Goal: Information Seeking & Learning: Learn about a topic

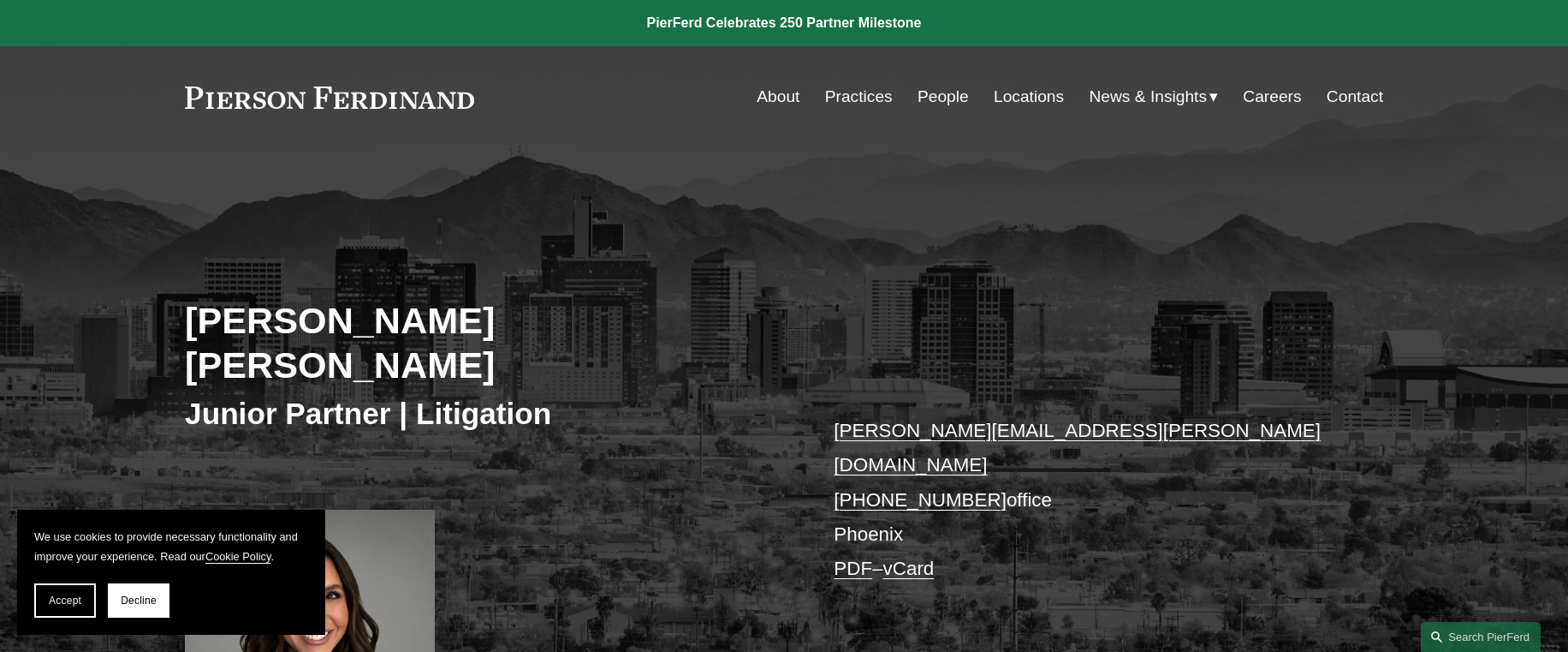
click at [658, 446] on div "[PERSON_NAME] [PERSON_NAME] Junior Partner | Litigation [PERSON_NAME][EMAIL_ADD…" at bounding box center [784, 468] width 1568 height 545
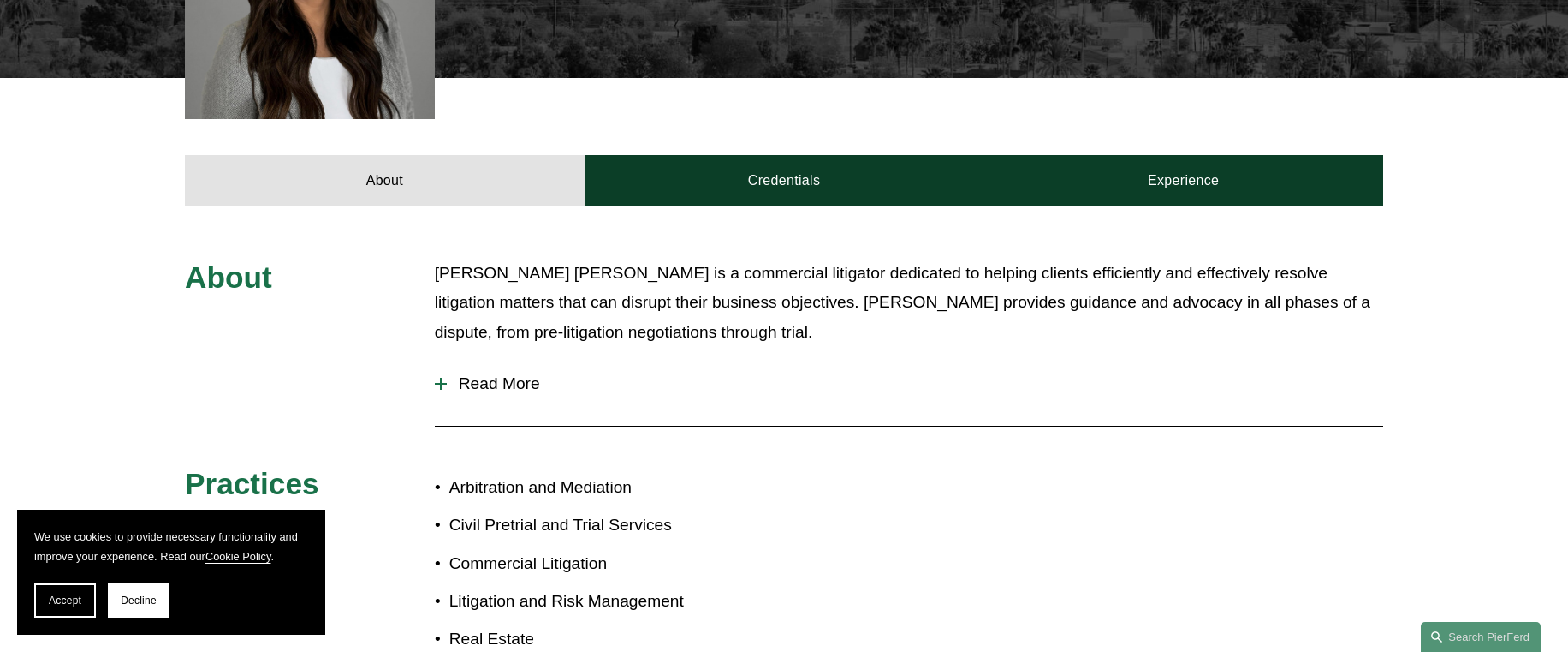
scroll to position [617, 0]
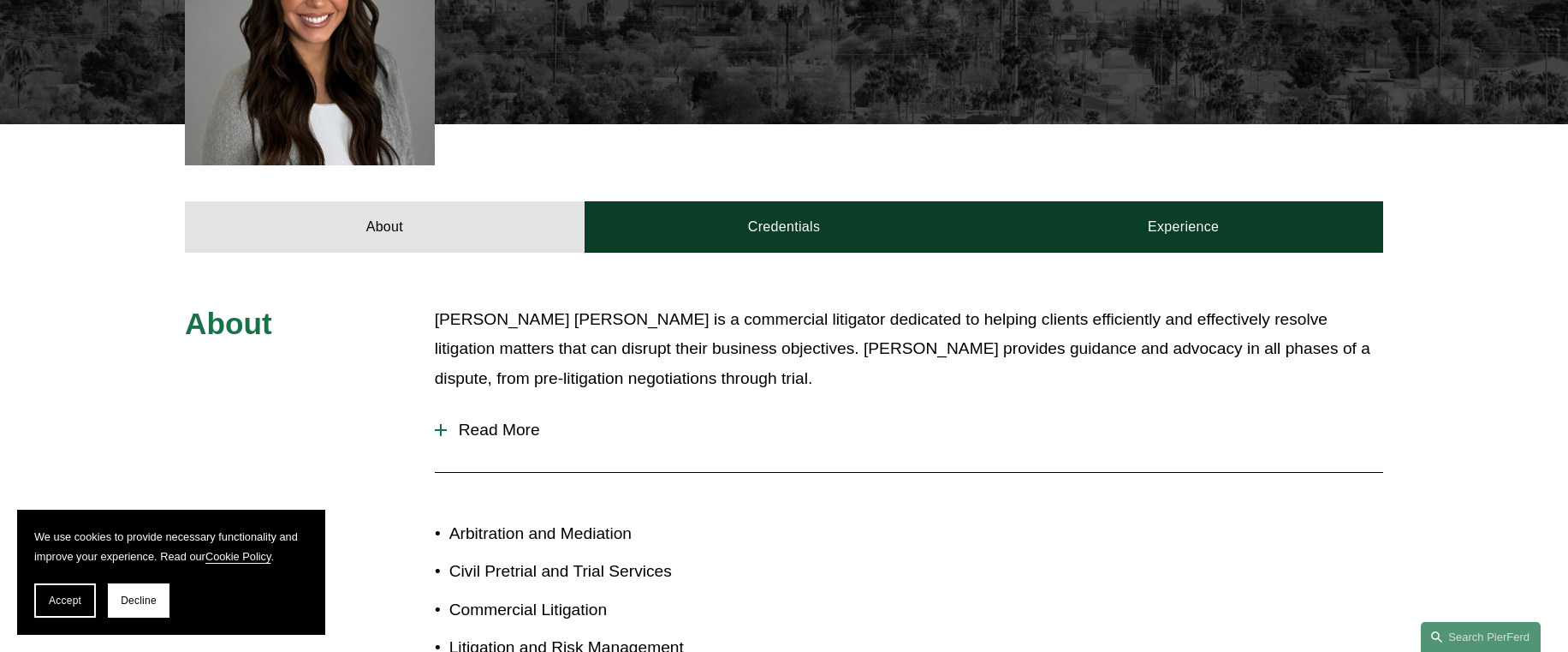
click at [438, 424] on div at bounding box center [441, 430] width 12 height 12
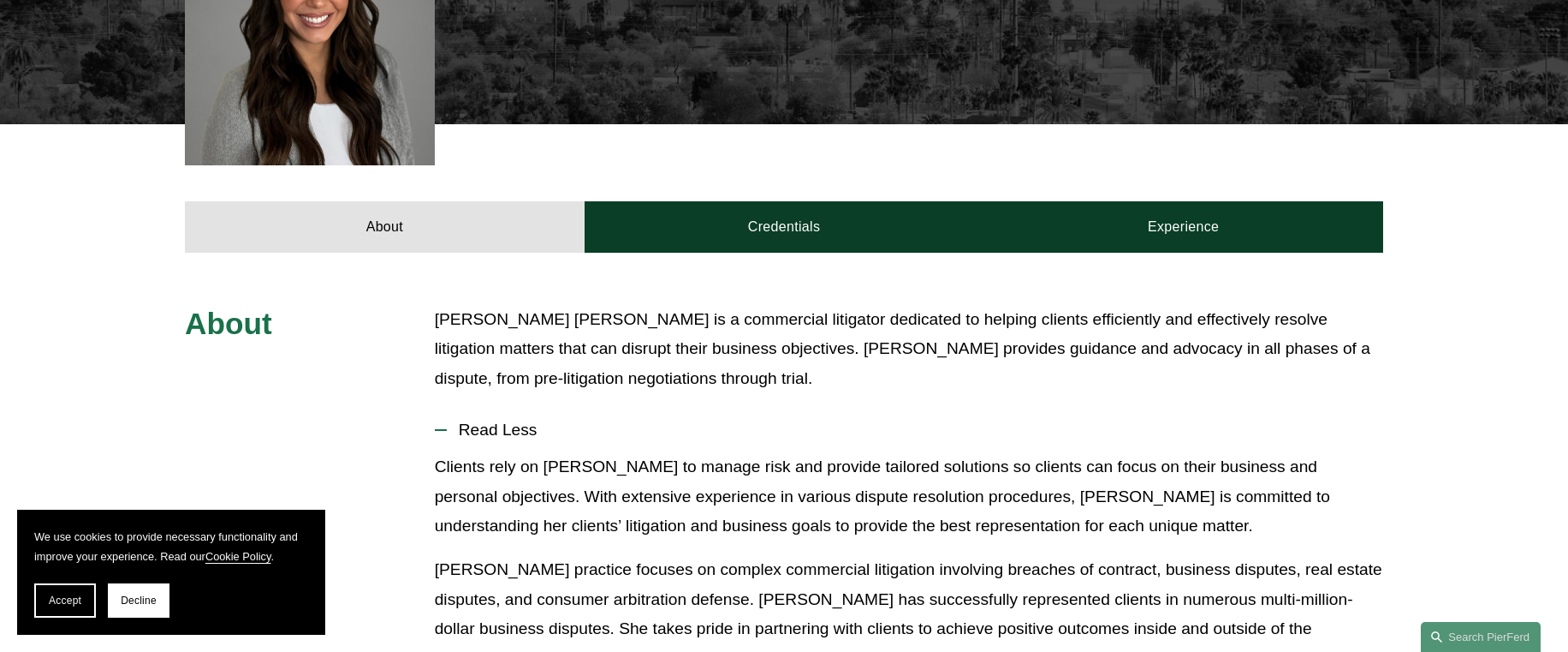
click at [729, 421] on span "Read Less" at bounding box center [915, 430] width 936 height 19
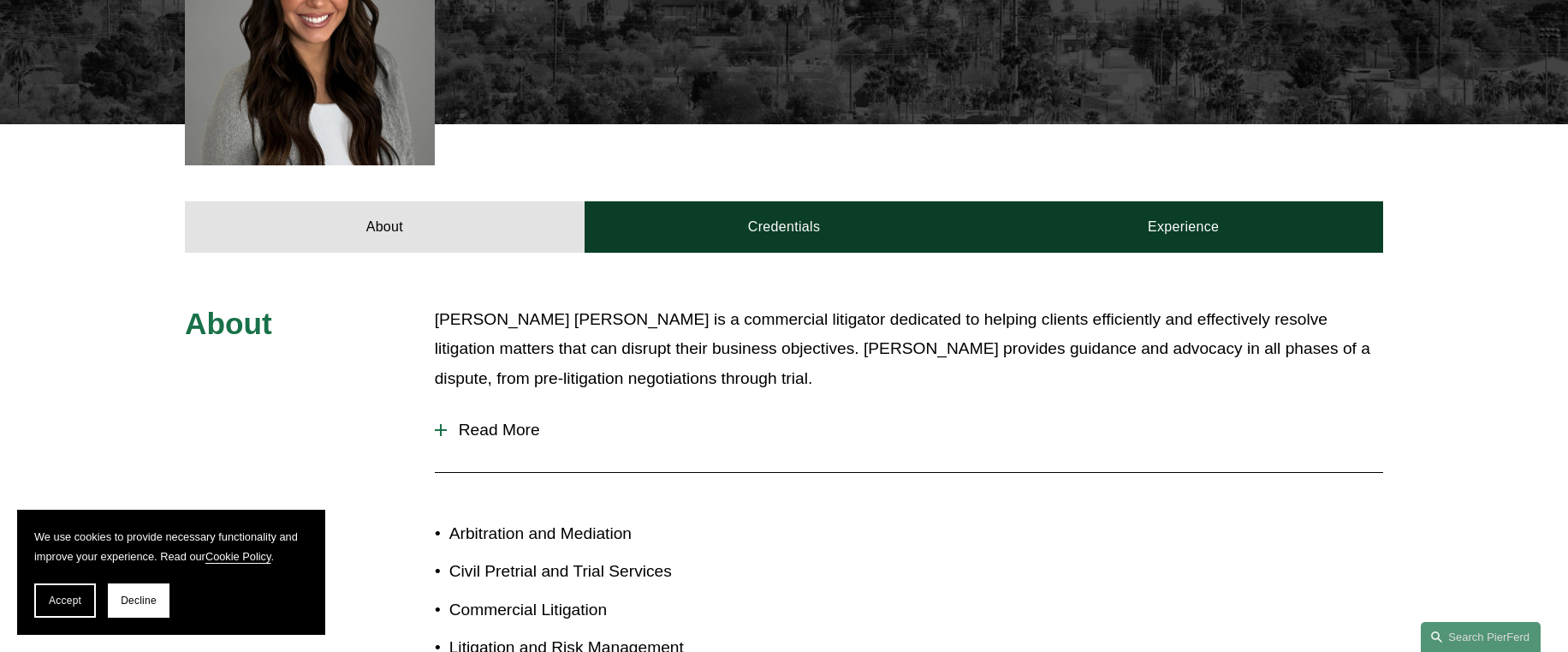
click at [446, 429] on div at bounding box center [441, 430] width 12 height 2
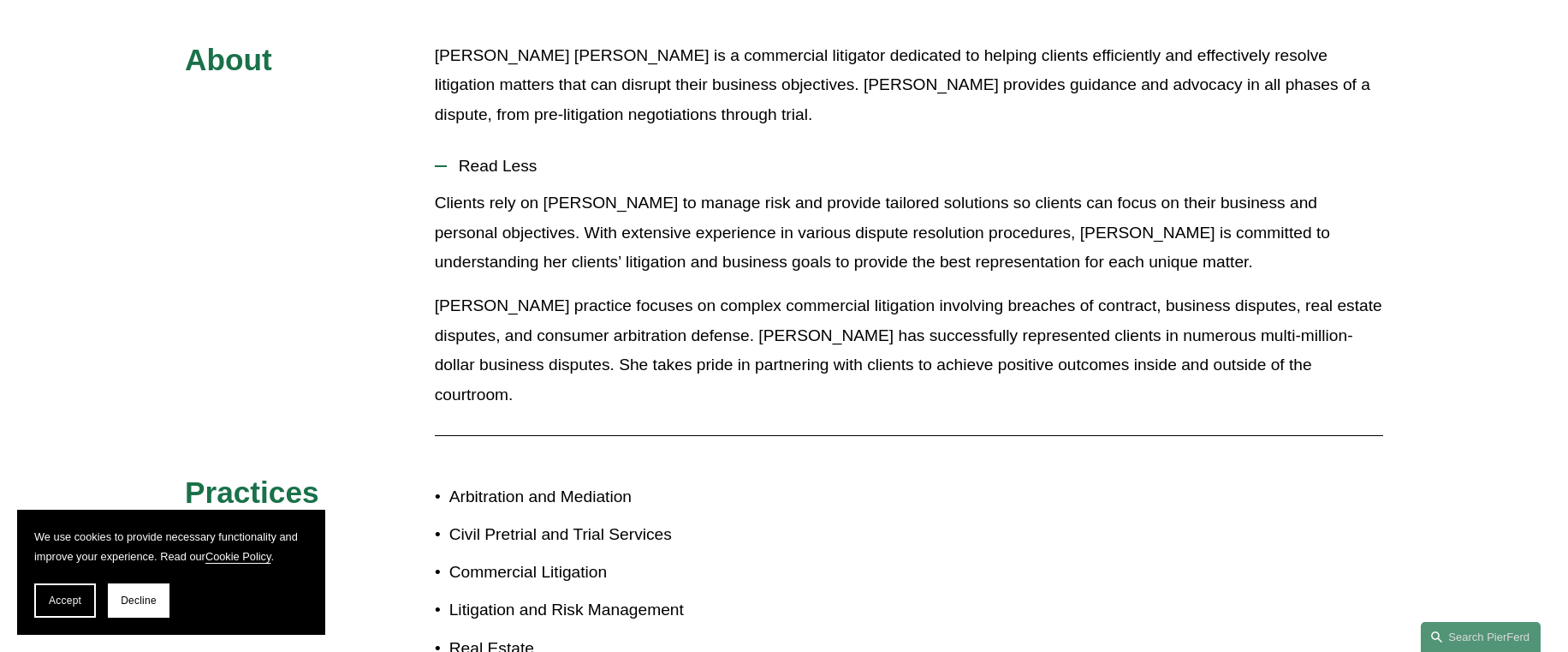
scroll to position [857, 0]
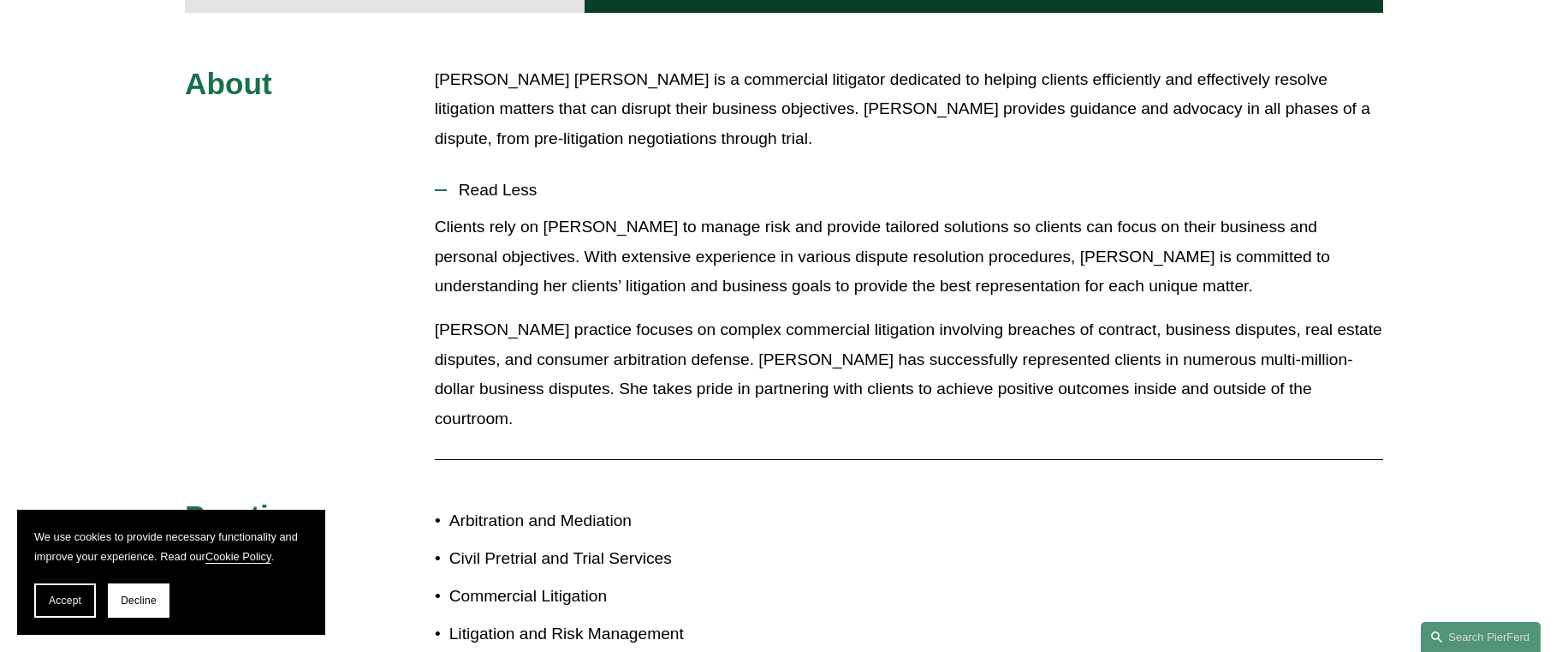
click at [596, 404] on div "About [PERSON_NAME] [PERSON_NAME] is a commercial litigator dedicated to helpin…" at bounding box center [784, 410] width 1568 height 691
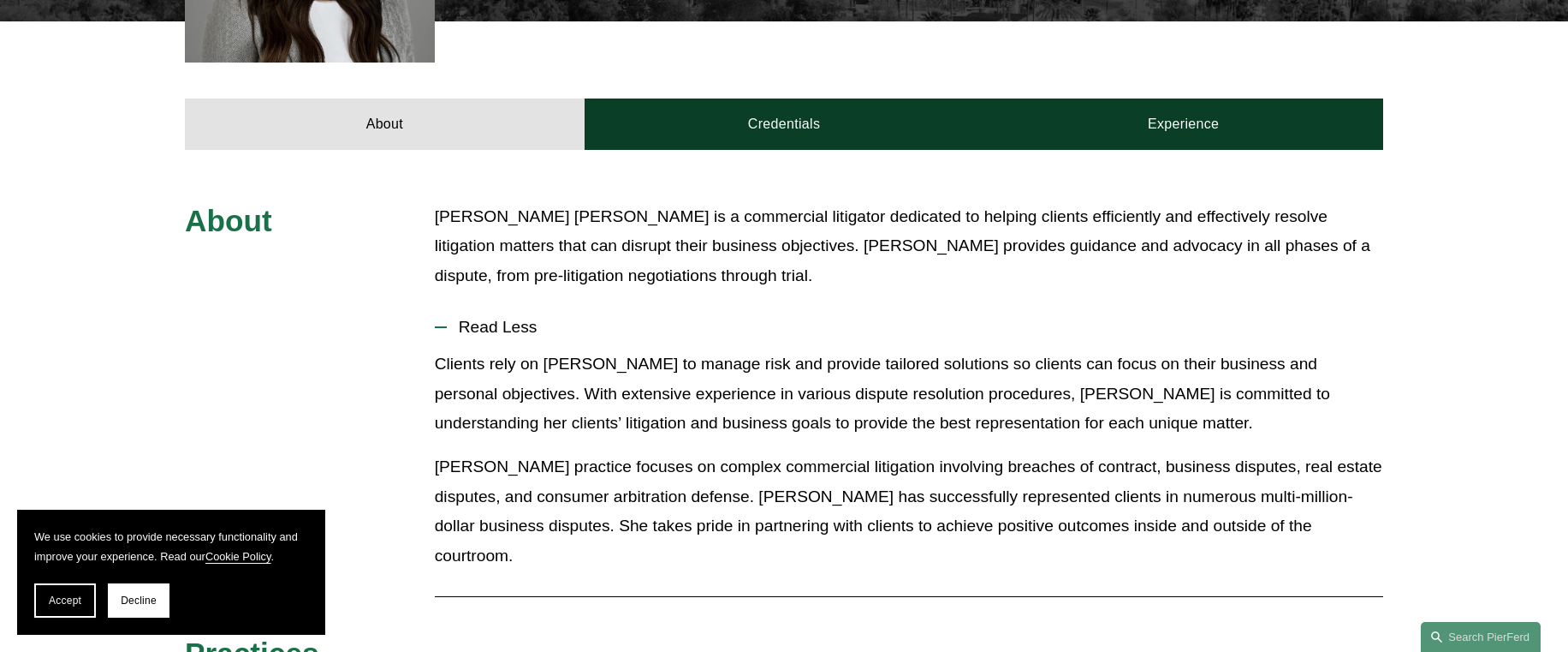
scroll to position [753, 0]
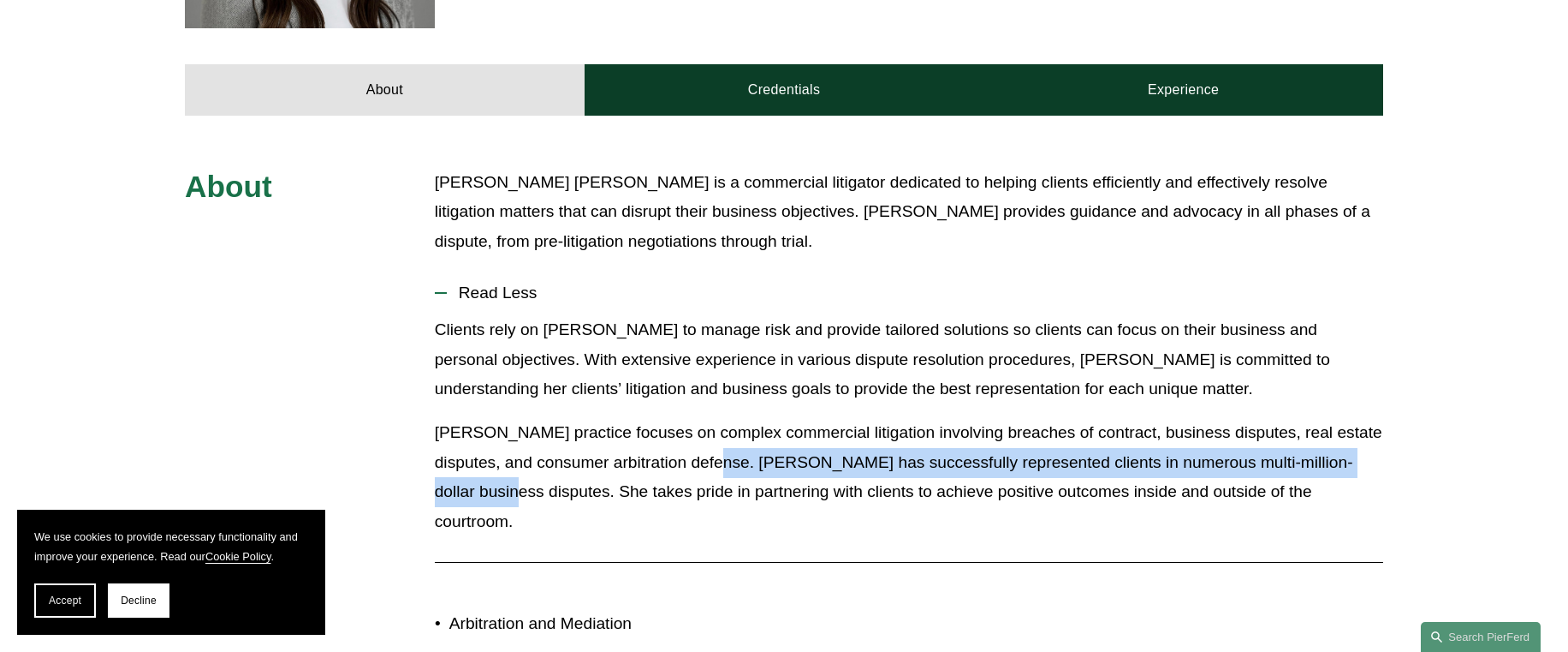
drag, startPoint x: 767, startPoint y: 409, endPoint x: 568, endPoint y: 442, distance: 201.7
click at [568, 442] on p "[PERSON_NAME] practice focuses on complex commercial litigation involving breac…" at bounding box center [909, 477] width 948 height 118
copy p "[PERSON_NAME] has successfully represented clients in numerous multi-million-do…"
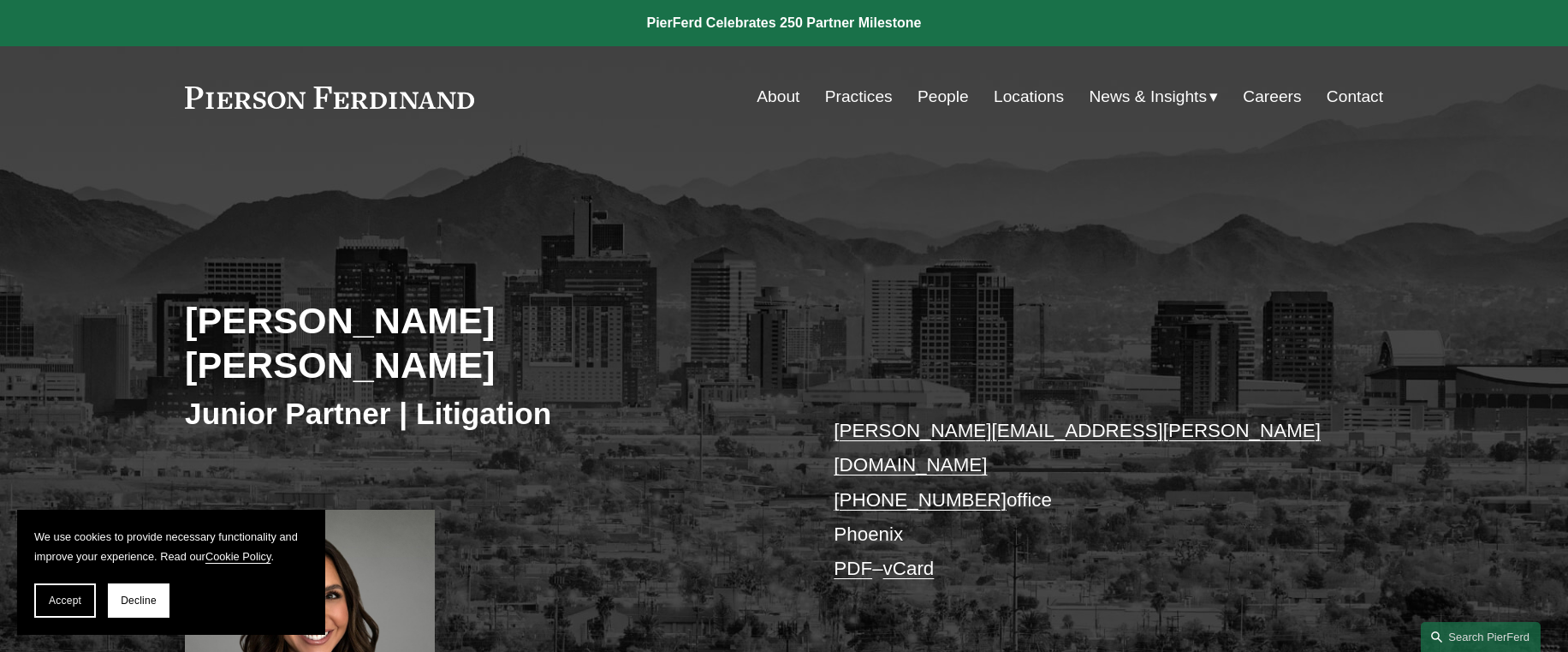
click at [622, 222] on div "[PERSON_NAME] [PERSON_NAME] Junior Partner | Litigation [PERSON_NAME][EMAIL_ADD…" at bounding box center [784, 468] width 1568 height 545
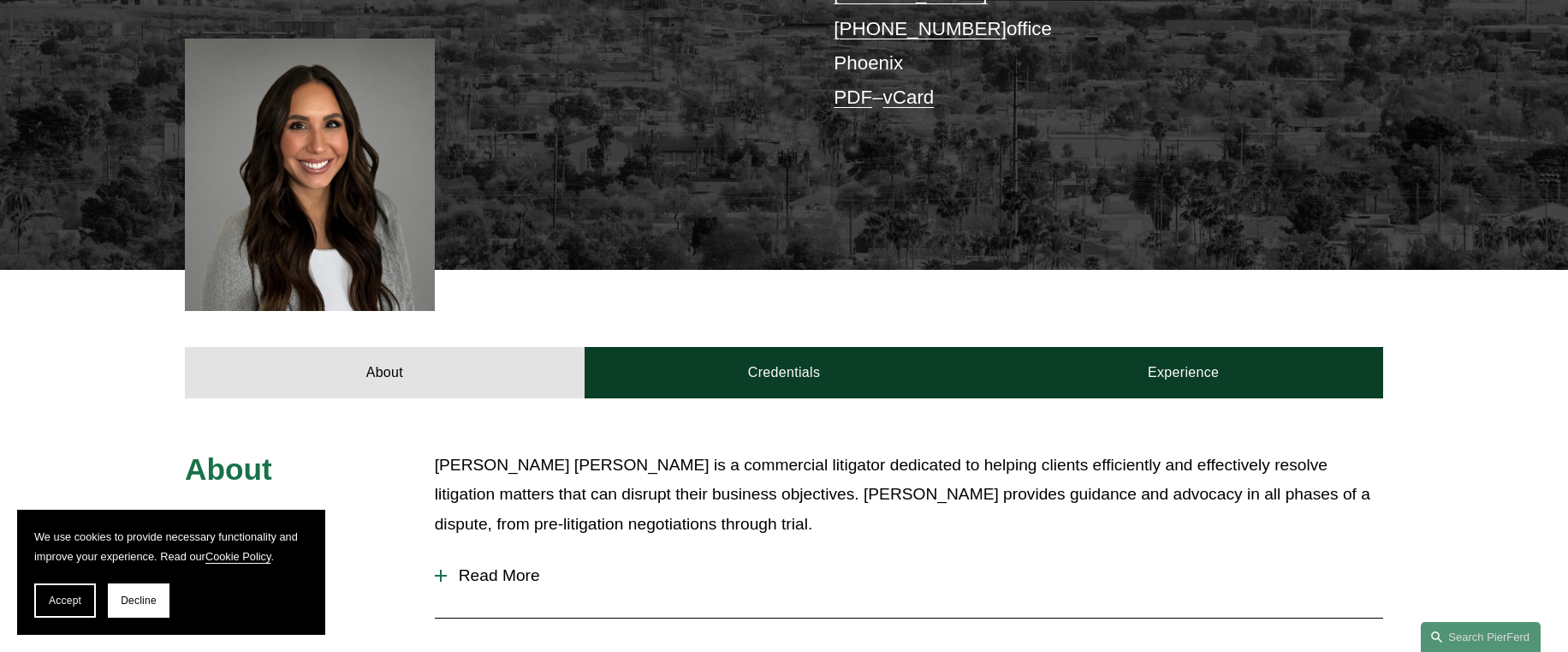
scroll to position [480, 0]
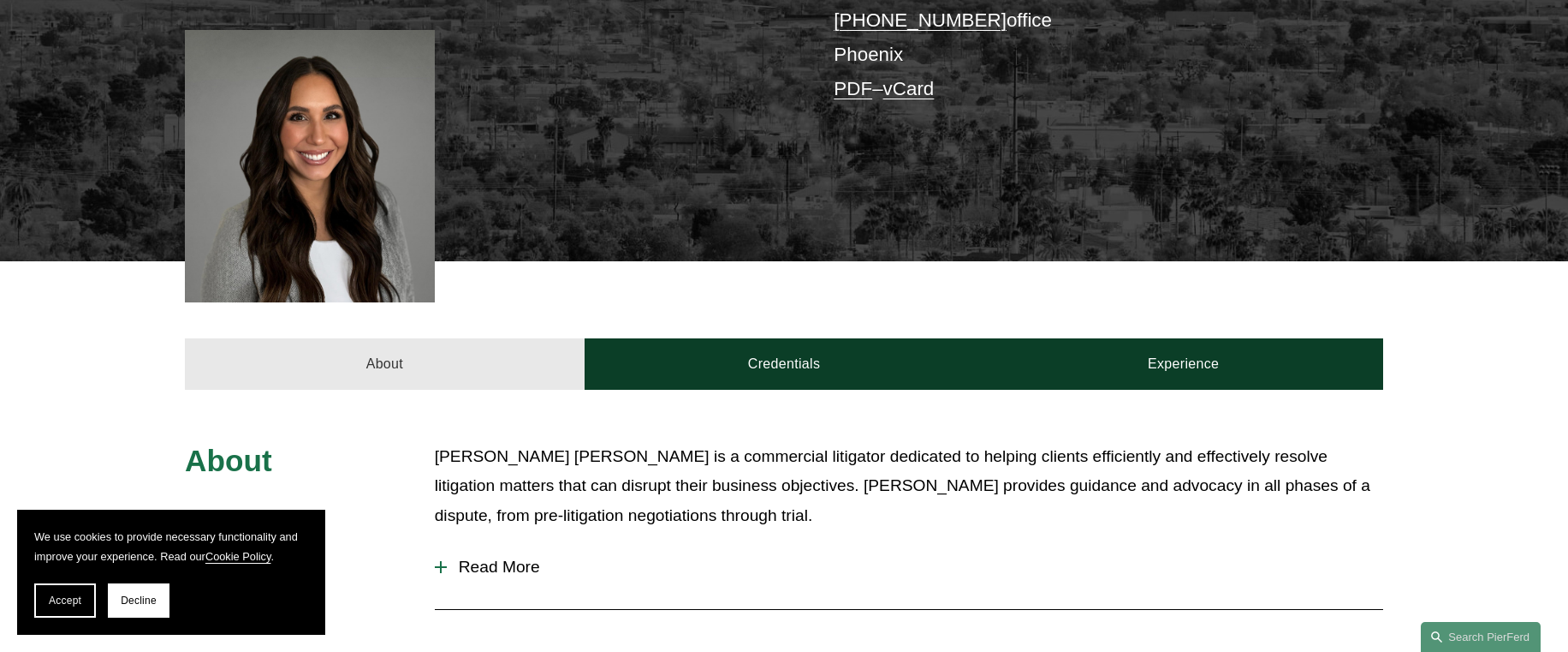
click at [501, 338] on link "About" at bounding box center [384, 364] width 400 height 52
click at [481, 338] on link "About" at bounding box center [384, 364] width 400 height 52
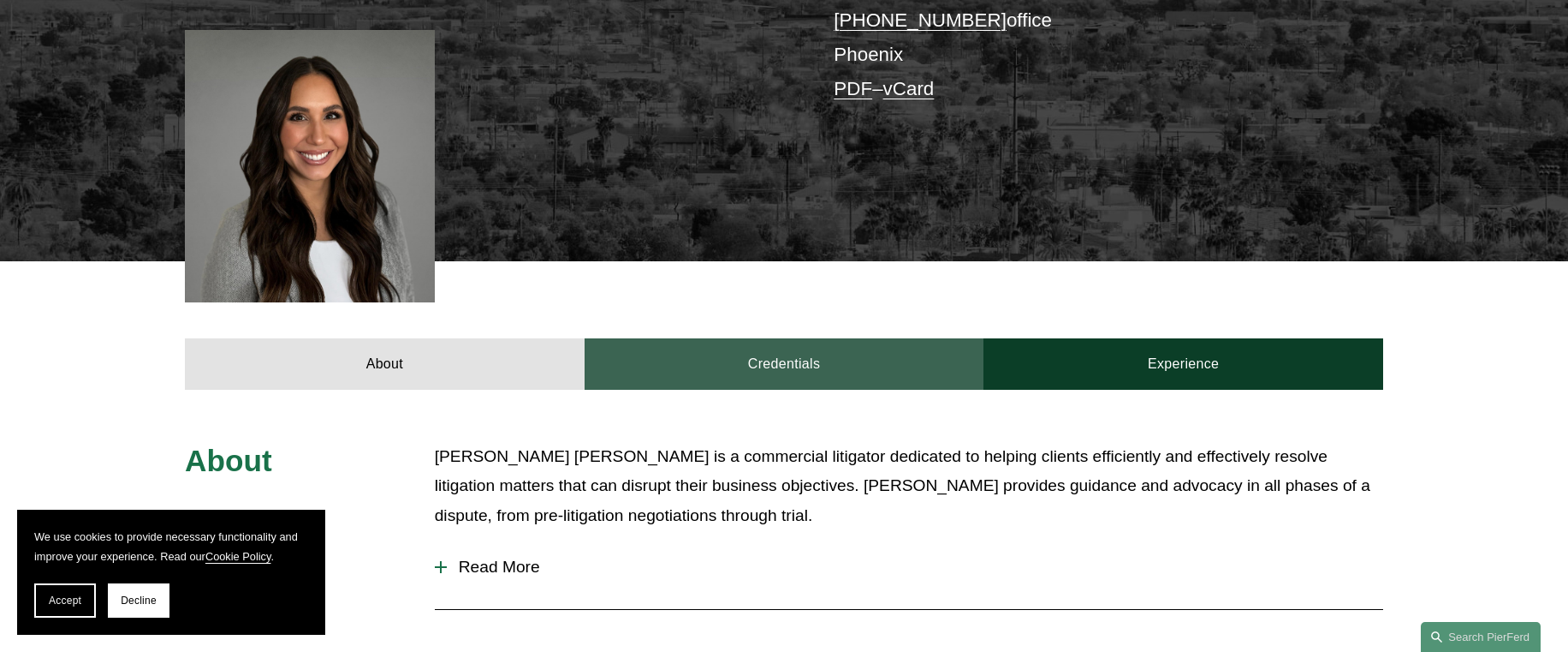
click at [793, 338] on link "Credentials" at bounding box center [784, 364] width 400 height 52
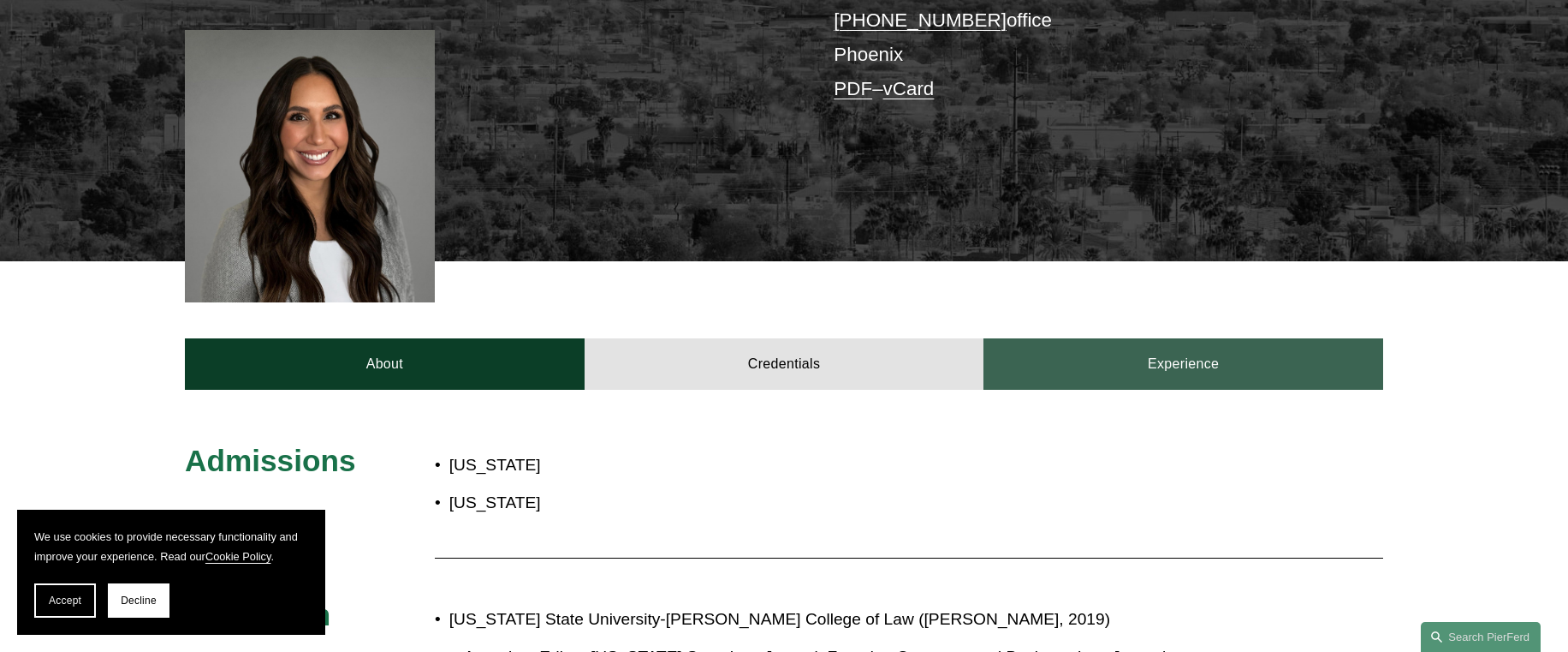
click at [1162, 338] on link "Experience" at bounding box center [1183, 364] width 400 height 52
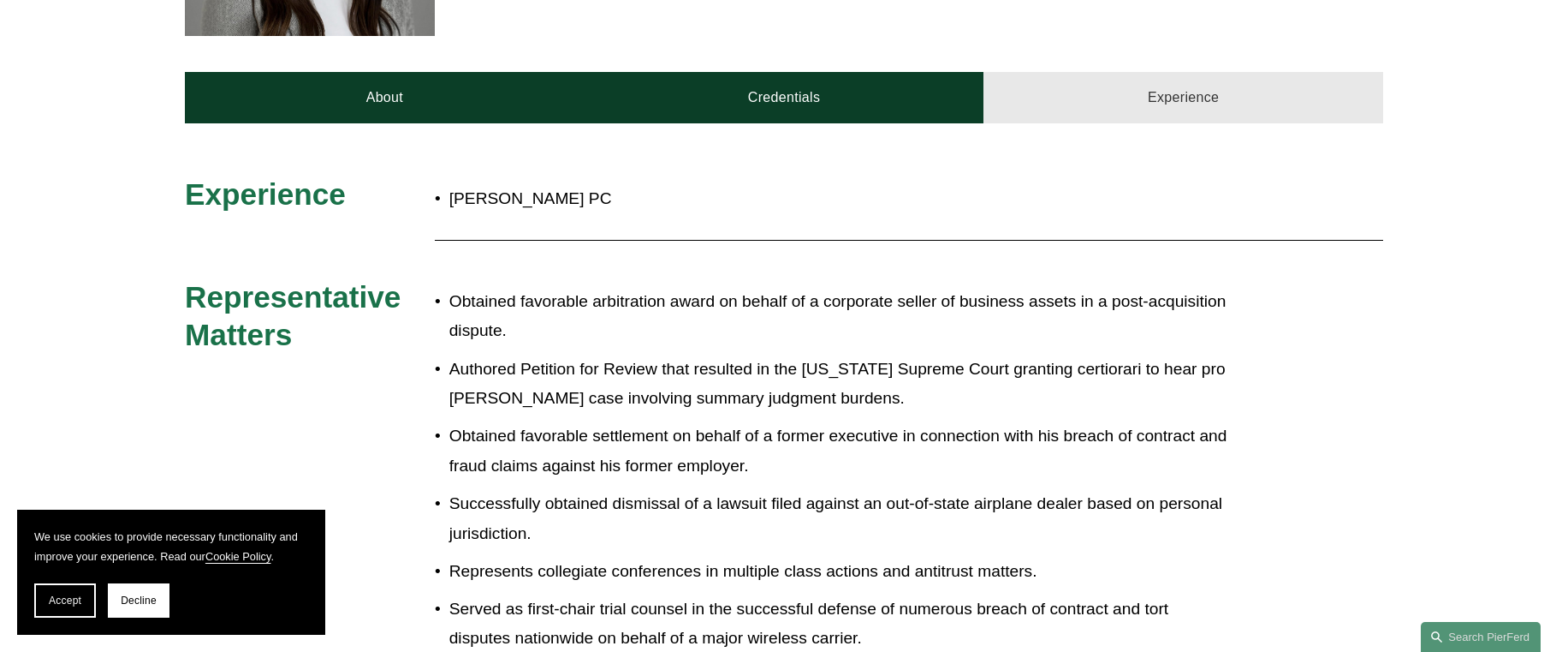
scroll to position [753, 0]
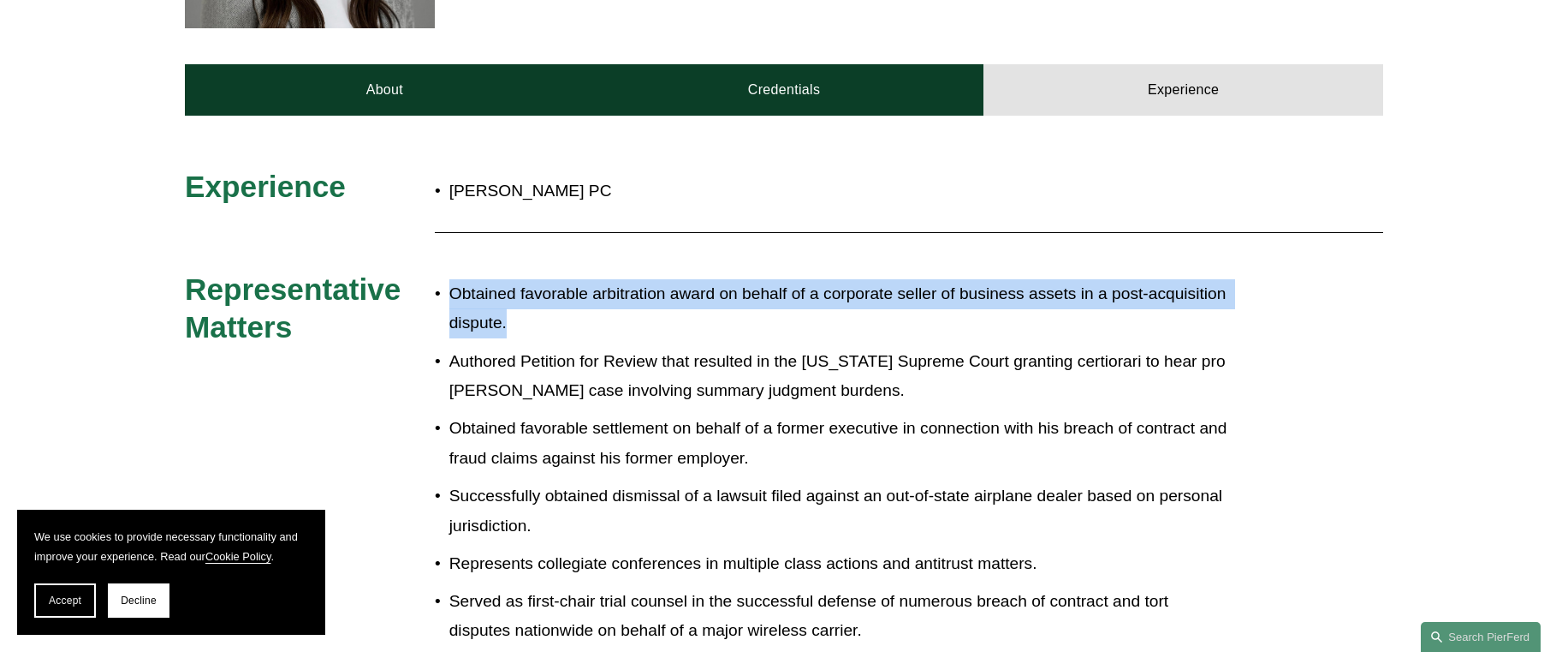
drag, startPoint x: 612, startPoint y: 267, endPoint x: 444, endPoint y: 241, distance: 170.0
click at [450, 280] on p "Obtained favorable arbitration award on behalf of a corporate seller of busines…" at bounding box center [842, 309] width 784 height 59
copy p "Obtained favorable arbitration award on behalf of a corporate seller of busines…"
